Goal: Find specific page/section: Find specific page/section

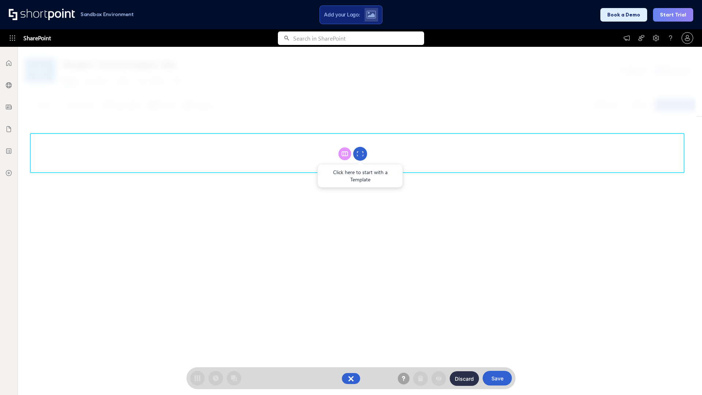
click at [360, 153] on circle at bounding box center [360, 154] width 14 height 14
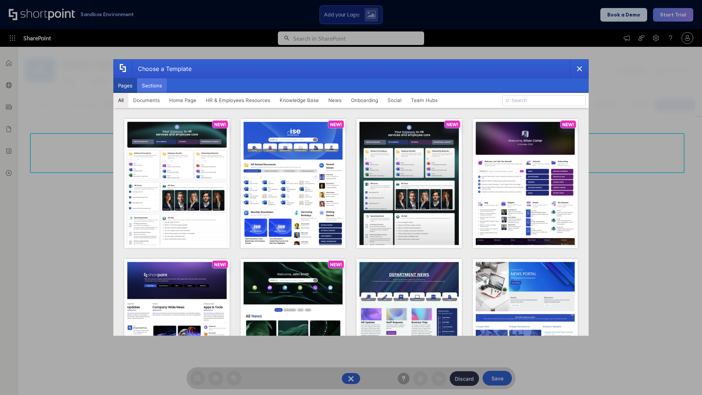
click at [152, 86] on button "Sections" at bounding box center [152, 85] width 30 height 15
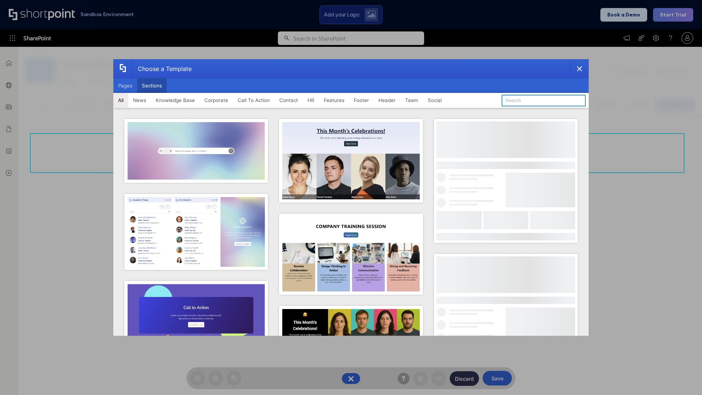
type input "Healthcare Events"
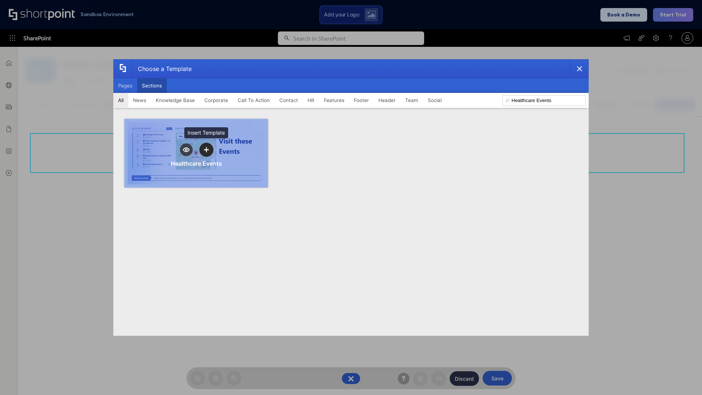
click at [206, 149] on icon "template selector" at bounding box center [206, 149] width 5 height 5
